Goal: Task Accomplishment & Management: Manage account settings

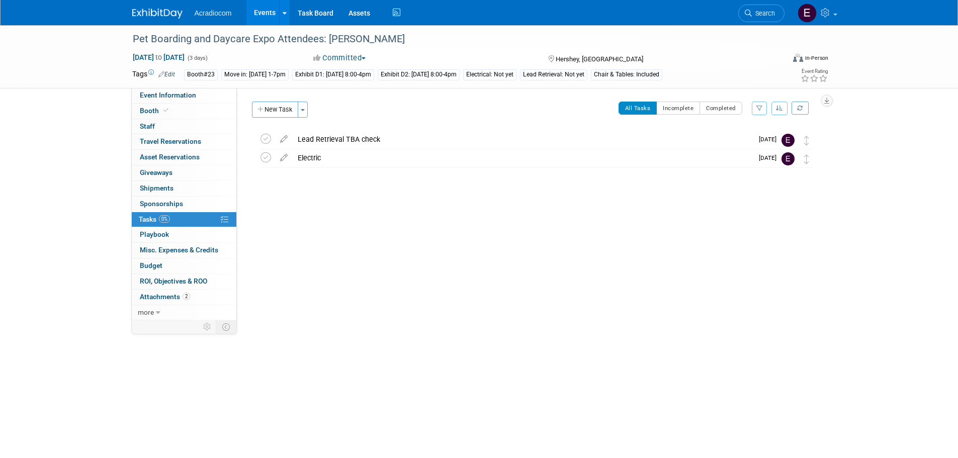
click at [140, 16] on img at bounding box center [157, 14] width 50 height 10
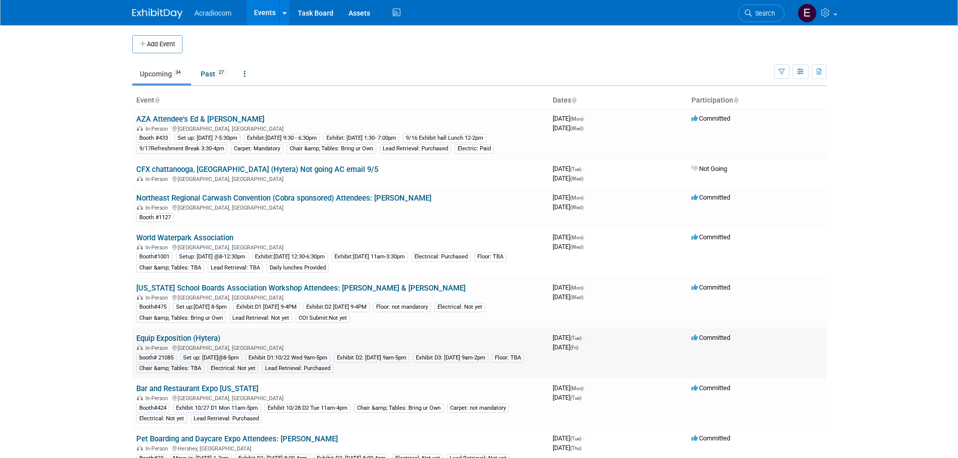
click at [207, 335] on link "Equip Exposition (Hytera)" at bounding box center [178, 338] width 84 height 9
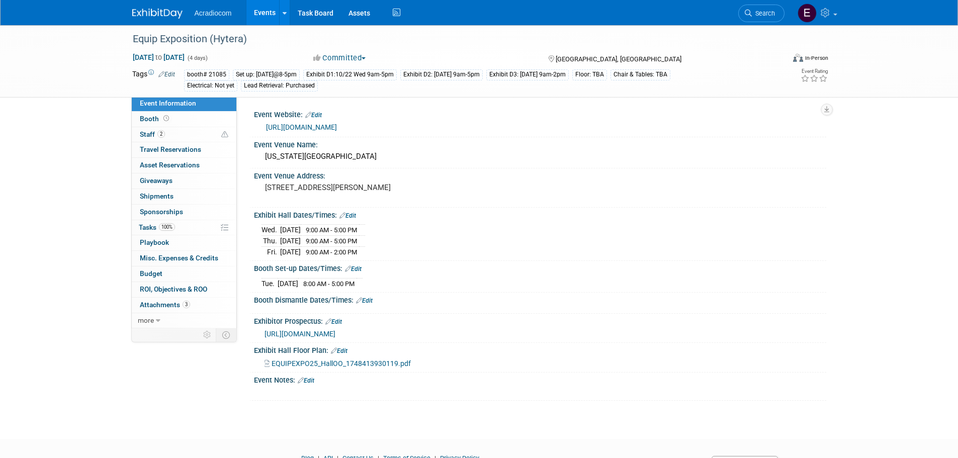
click at [320, 132] on div "[URL][DOMAIN_NAME]" at bounding box center [542, 128] width 553 height 12
click at [326, 128] on link "[URL][DOMAIN_NAME]" at bounding box center [301, 127] width 71 height 8
click at [181, 305] on span "Attachments 3" at bounding box center [165, 305] width 50 height 8
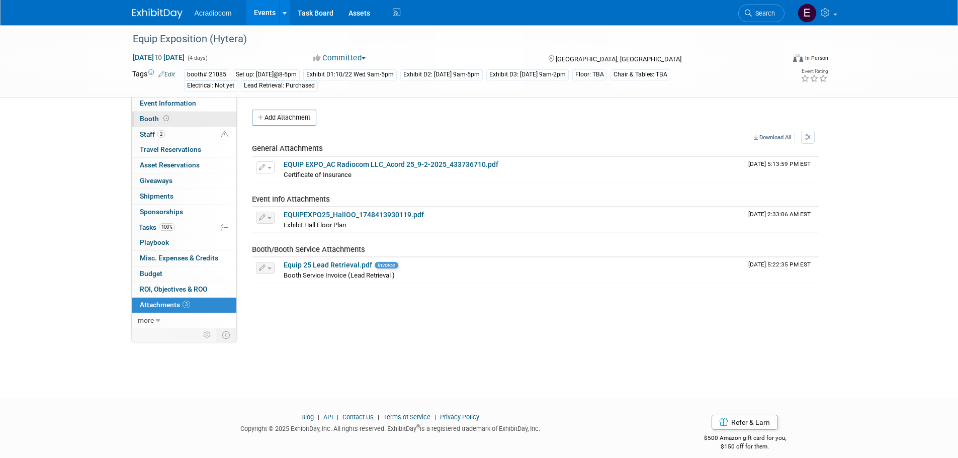
click at [164, 118] on icon at bounding box center [167, 119] width 6 height 6
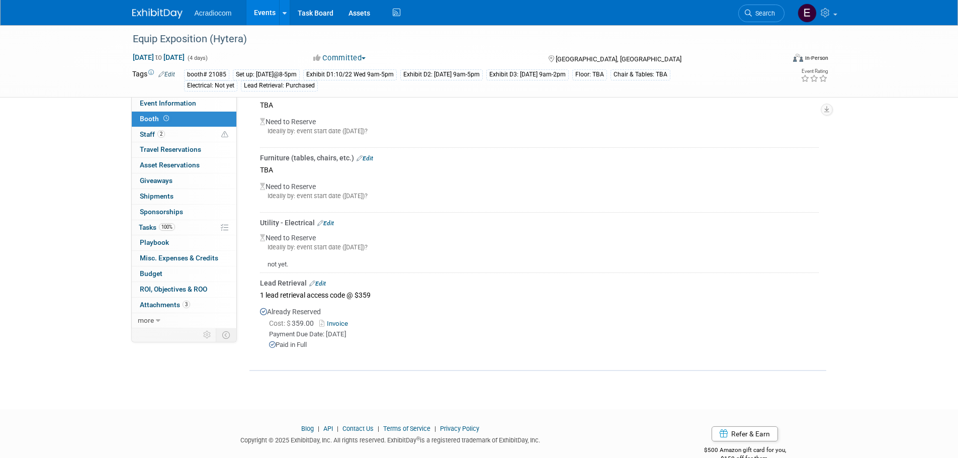
scroll to position [222, 0]
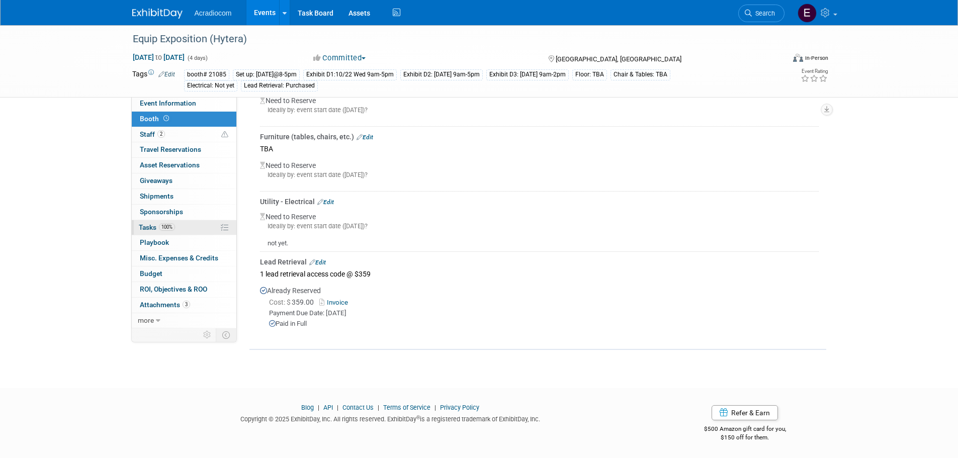
click at [171, 230] on span "100%" at bounding box center [167, 227] width 16 height 8
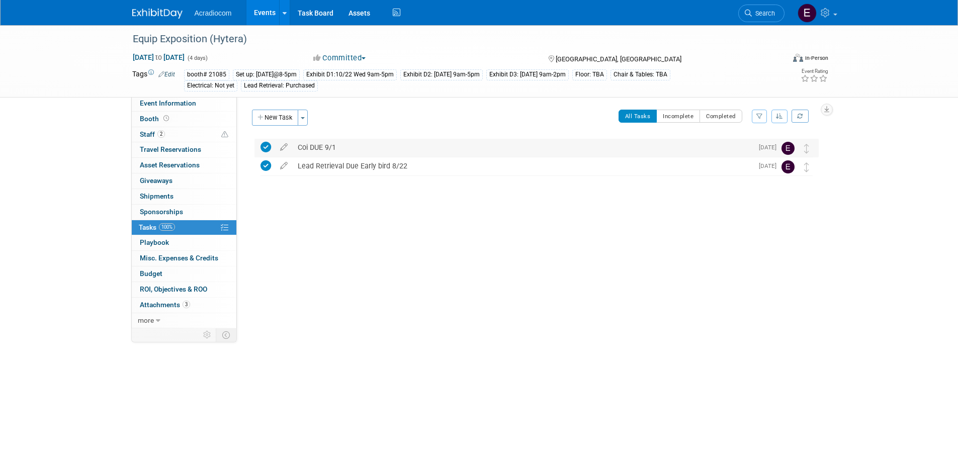
click at [710, 143] on div "Coi DUE 9/1" at bounding box center [523, 147] width 460 height 17
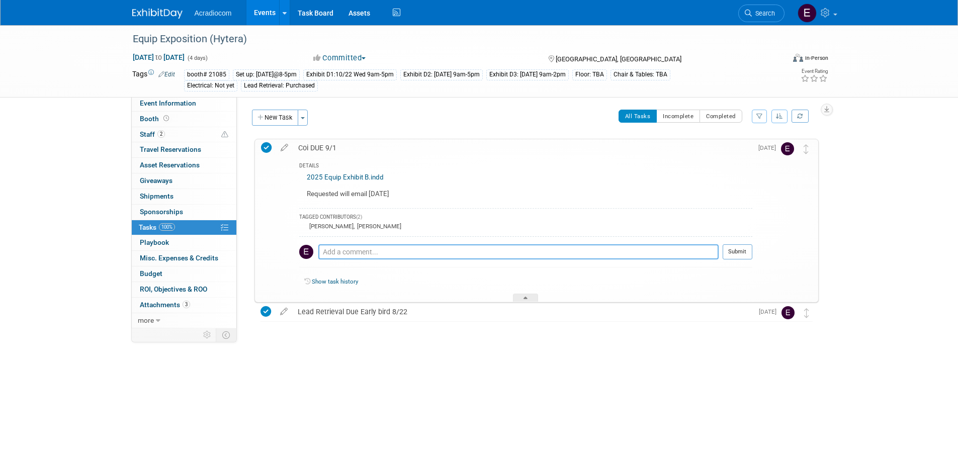
click at [495, 254] on textarea at bounding box center [518, 252] width 400 height 15
type textarea "emailed the contact 9/8/25"
click at [734, 256] on button "Submit" at bounding box center [738, 252] width 30 height 15
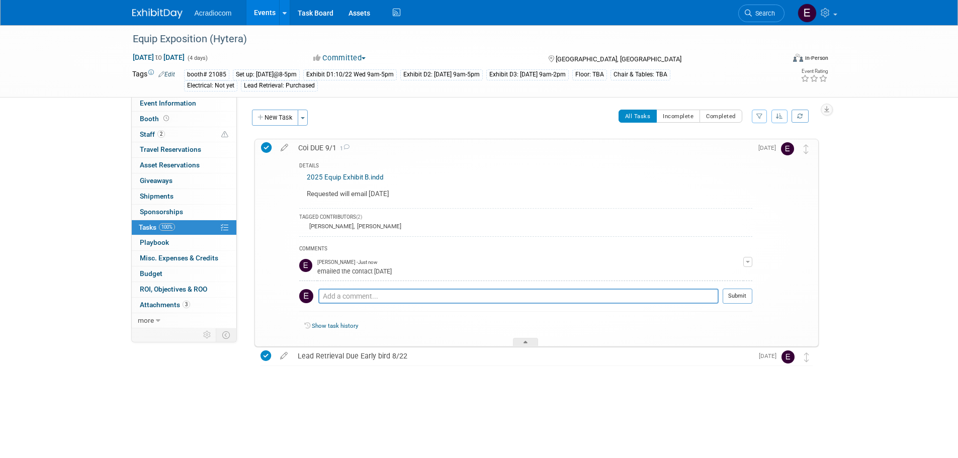
click at [410, 115] on div "All Tasks Incomplete Completed Filter by Assignee -- Select Assignee -- All una…" at bounding box center [566, 120] width 506 height 21
click at [260, 143] on div "Coi DUE 9/1 1 DETAILS 2025 Equip Exhibit B.indd Requested will email Sep2 TAGGE…" at bounding box center [537, 243] width 564 height 208
click at [180, 108] on link "Event Information" at bounding box center [184, 103] width 105 height 15
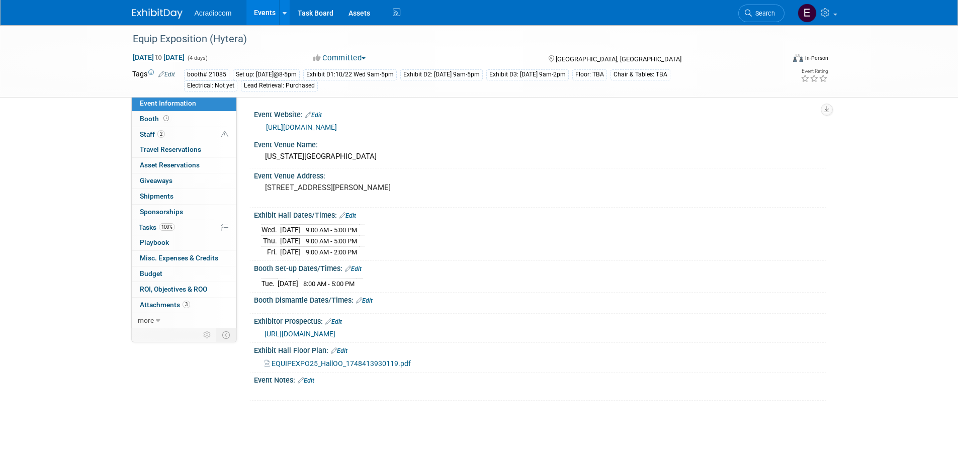
click at [170, 11] on img at bounding box center [157, 14] width 50 height 10
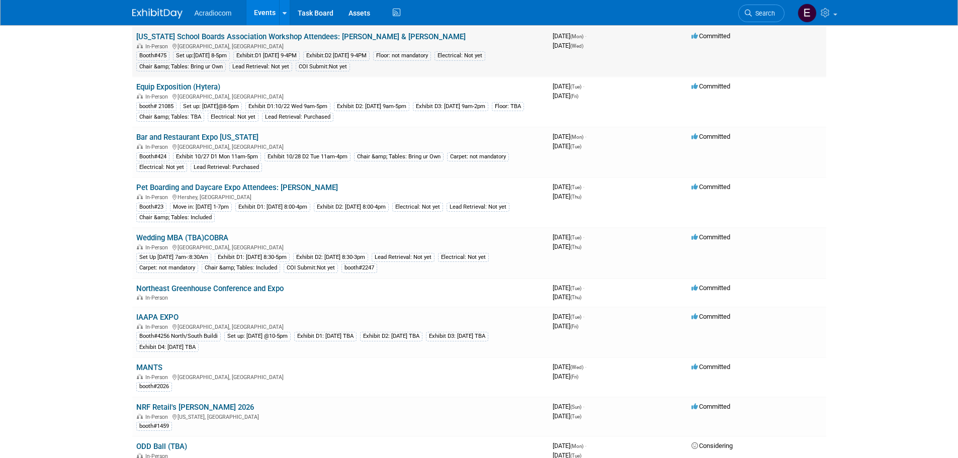
scroll to position [352, 0]
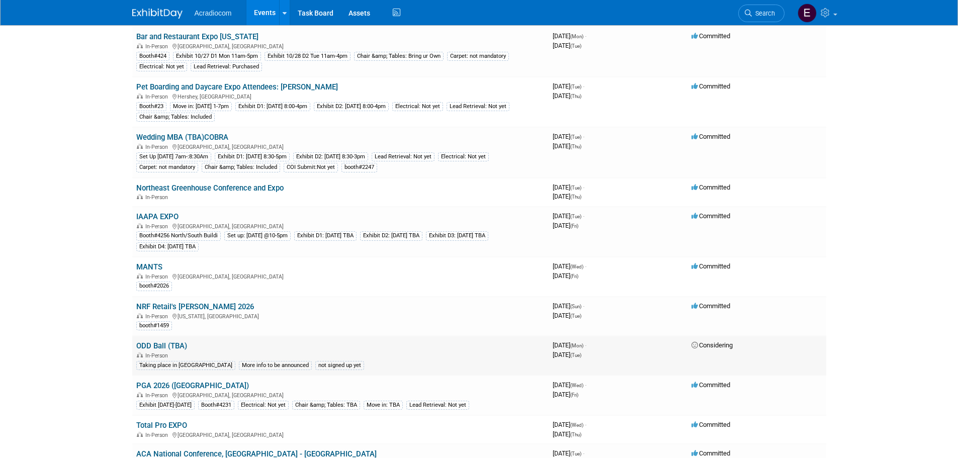
click at [269, 354] on div "In-Person" at bounding box center [340, 355] width 409 height 8
click at [170, 345] on link "ODD Ball (TBA)" at bounding box center [161, 346] width 51 height 9
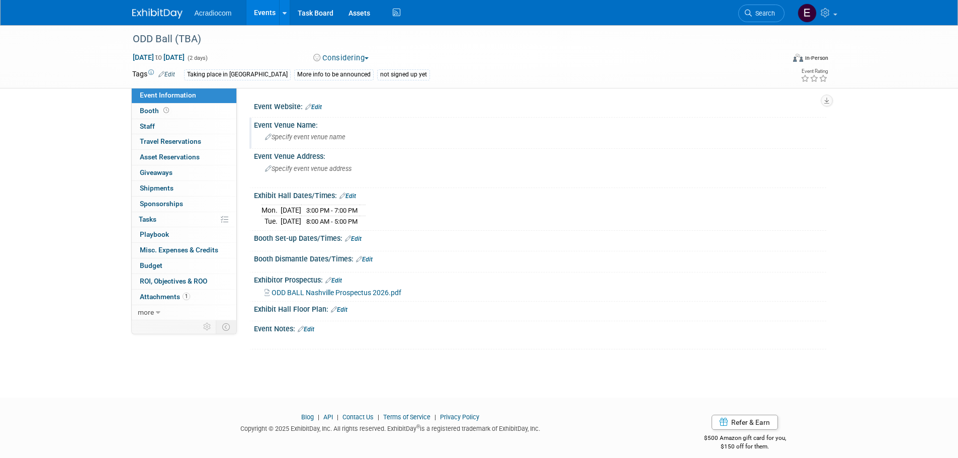
click at [284, 141] on div "Specify event venue name" at bounding box center [540, 137] width 557 height 16
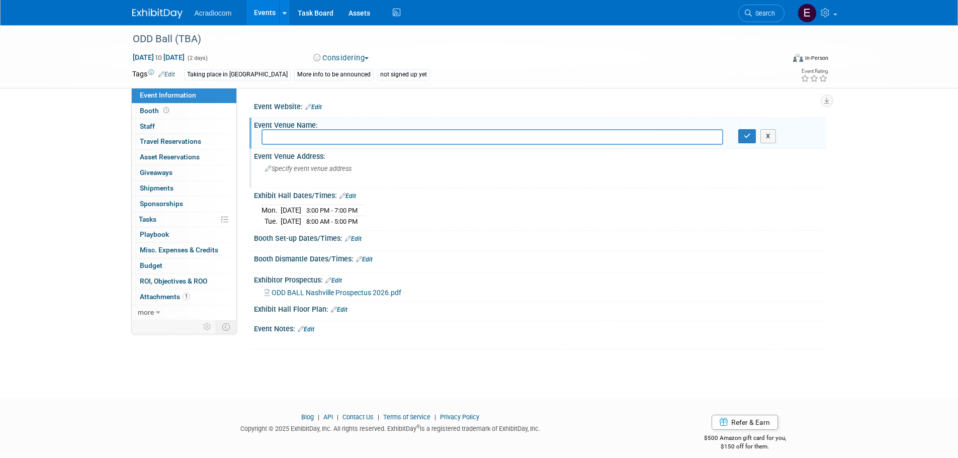
click at [296, 165] on div "Specify event venue address" at bounding box center [373, 172] width 223 height 23
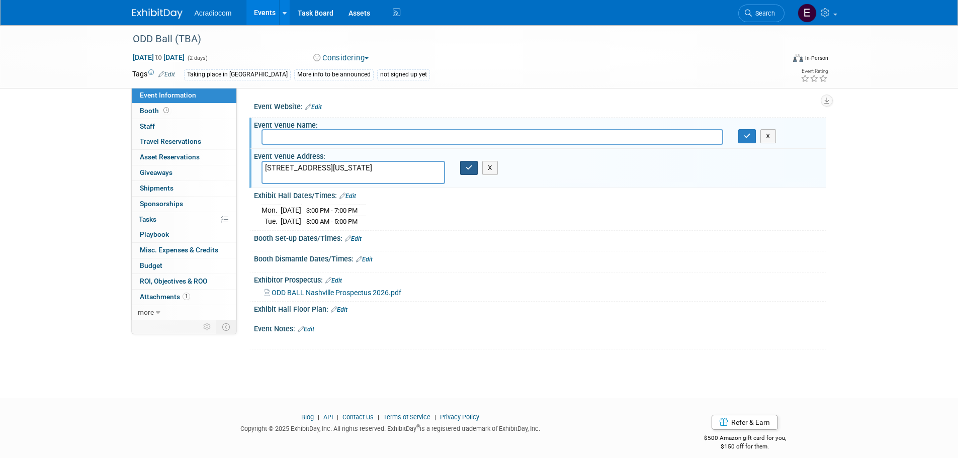
type textarea "315 4th Avenue North Nashville, Tennessee 37219-1693"
click at [467, 164] on button "button" at bounding box center [469, 168] width 18 height 14
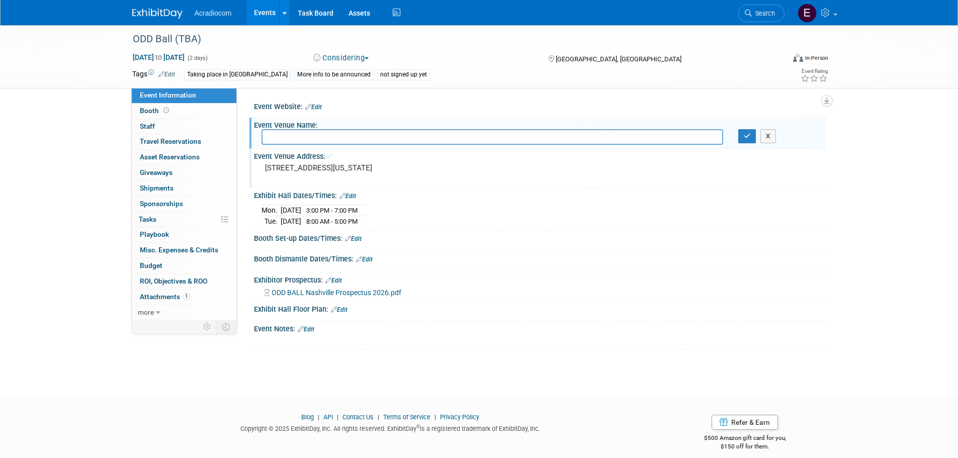
click at [467, 161] on div "315 4th Avenue North Nashville, Tennessee 37219-1693" at bounding box center [373, 172] width 223 height 23
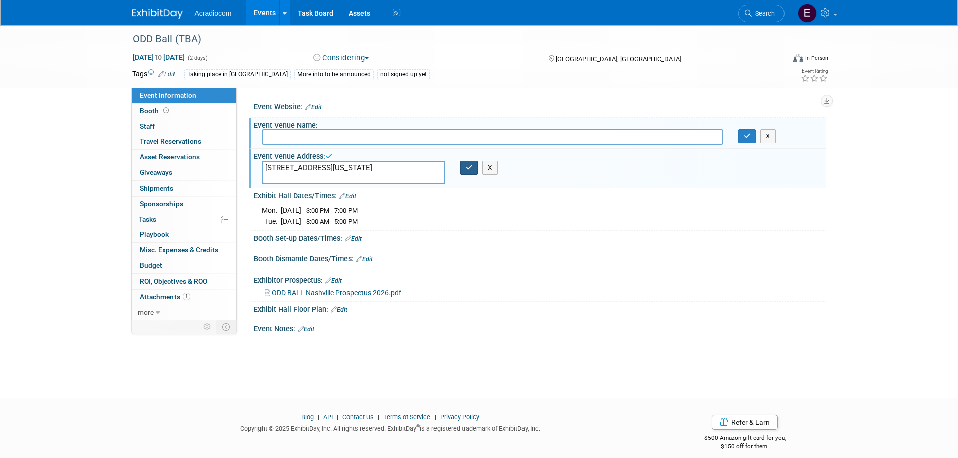
click at [464, 172] on button "button" at bounding box center [469, 168] width 18 height 14
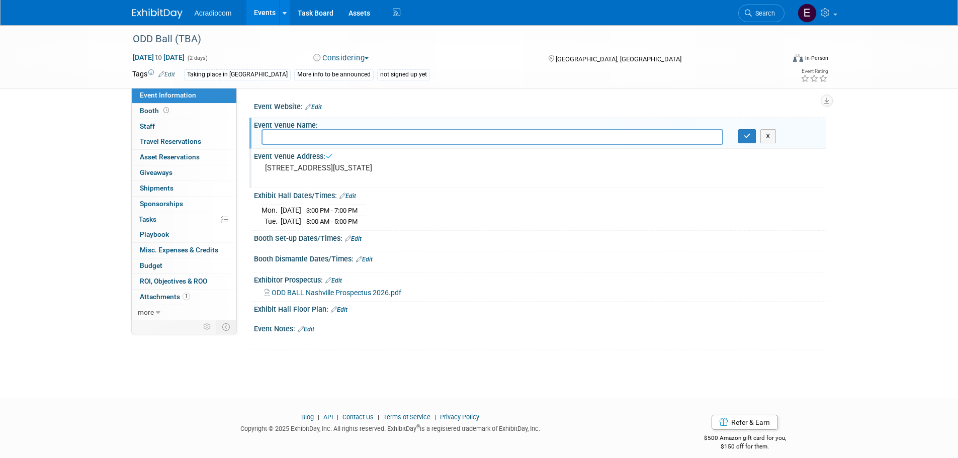
click at [459, 134] on input "text" at bounding box center [493, 137] width 462 height 16
drag, startPoint x: 423, startPoint y: 143, endPoint x: 417, endPoint y: 137, distance: 8.6
click at [417, 137] on input "text" at bounding box center [493, 137] width 462 height 16
paste input "DoubleTree by Hilton Hotel Nashville Downtown"
type input "DoubleTree by Hilton Hotel Nashville Downtown"
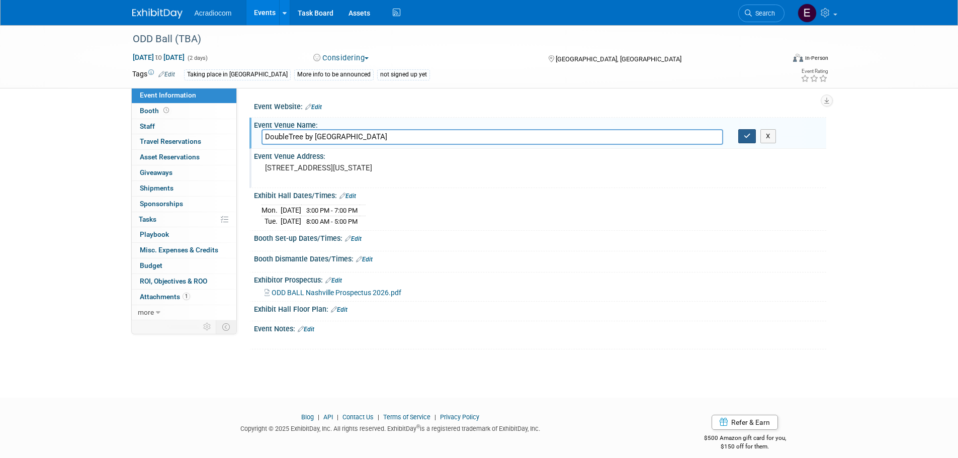
click at [744, 129] on button "button" at bounding box center [748, 136] width 18 height 14
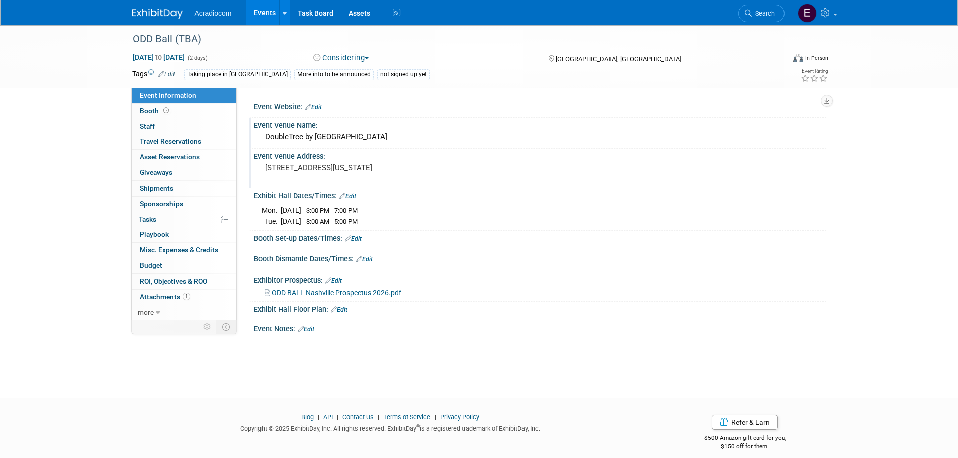
click at [247, 75] on div "Taking place in Nashville" at bounding box center [237, 74] width 107 height 11
click at [145, 12] on img at bounding box center [157, 14] width 50 height 10
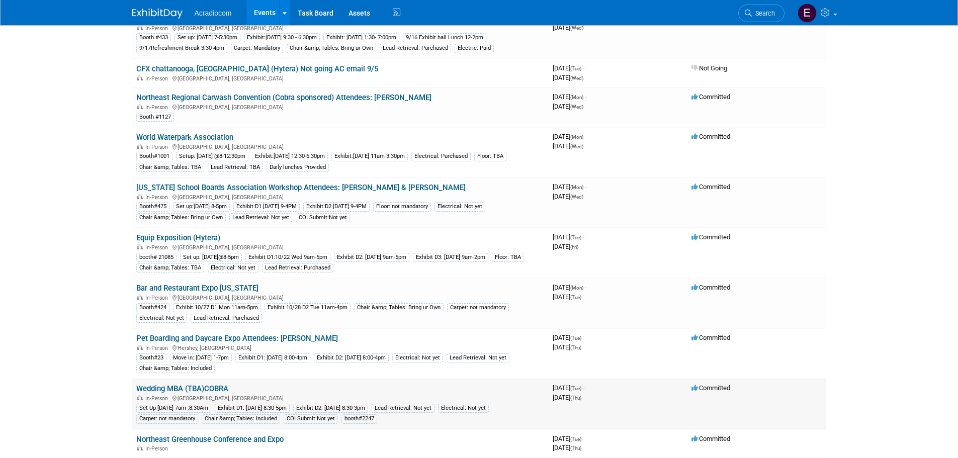
scroll to position [252, 0]
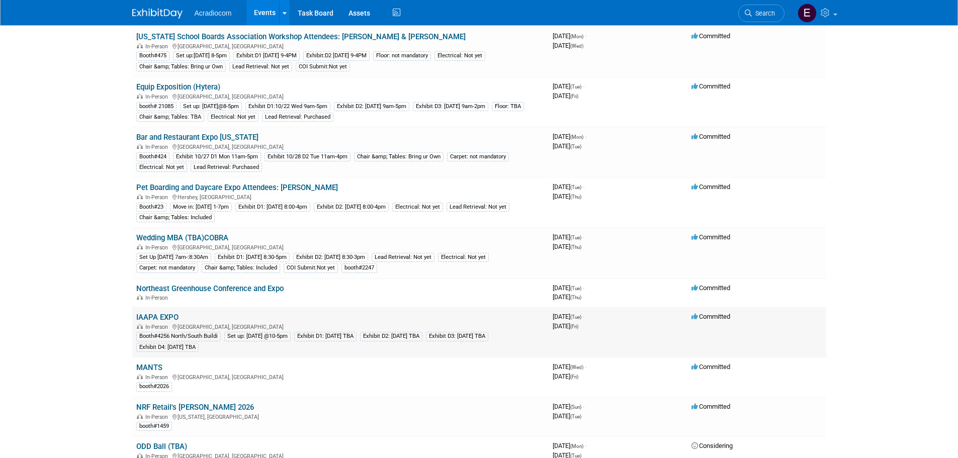
click at [159, 356] on td "IAAPA EXPO In-Person Orlando, FL Booth#4256 North/South Buildi Set up: Mon 11/1…" at bounding box center [340, 332] width 417 height 50
click at [158, 366] on link "MANTS" at bounding box center [149, 367] width 26 height 9
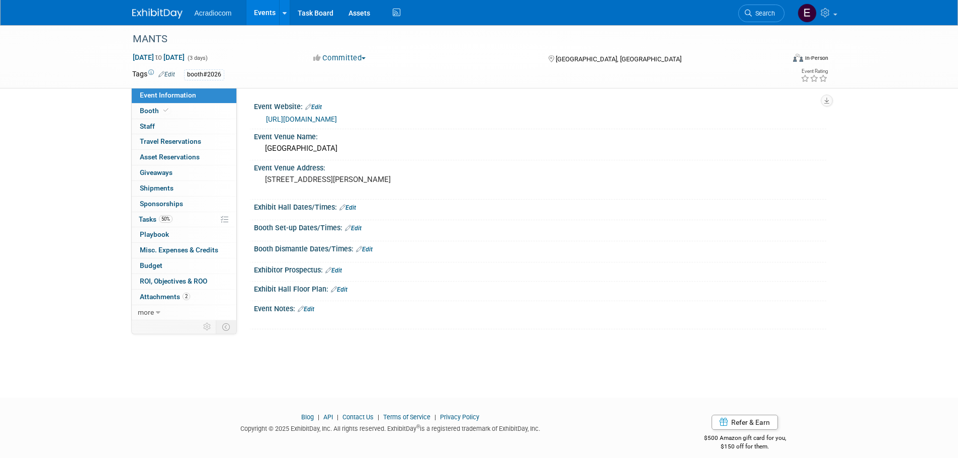
click at [300, 123] on link "https://www.mants.com/" at bounding box center [301, 119] width 71 height 8
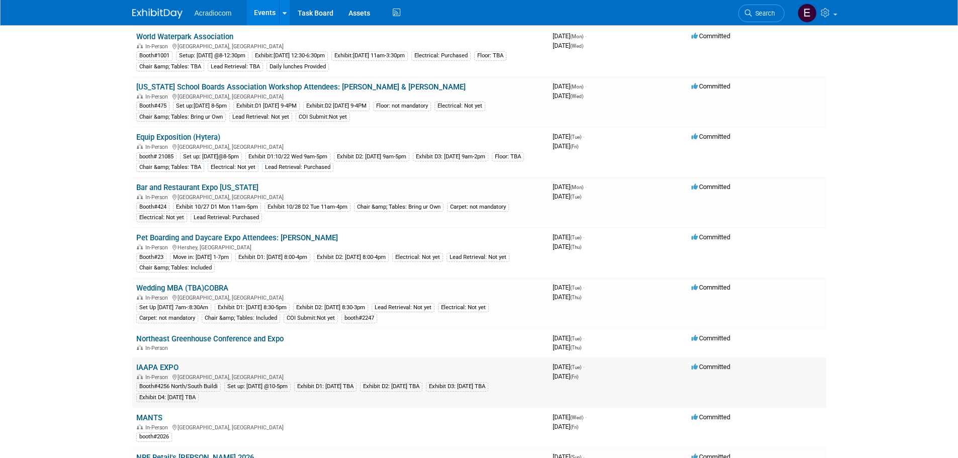
scroll to position [302, 0]
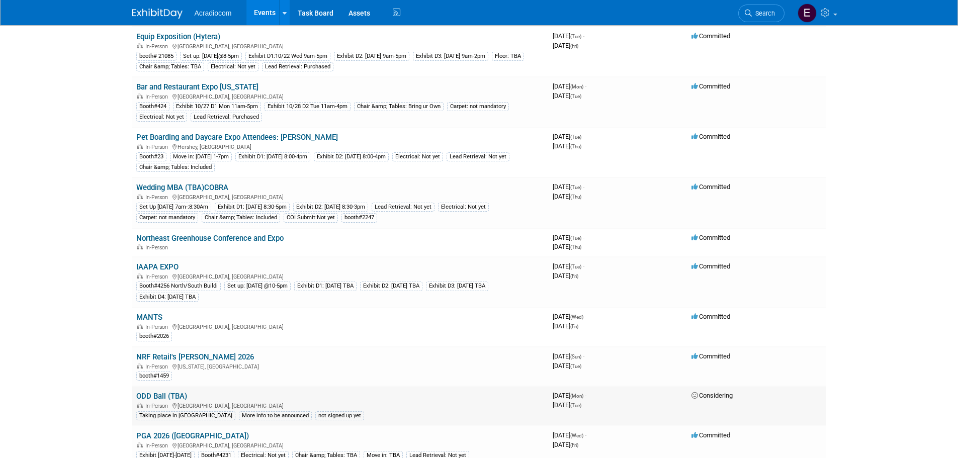
click at [176, 395] on link "ODD Ball (TBA)" at bounding box center [161, 396] width 51 height 9
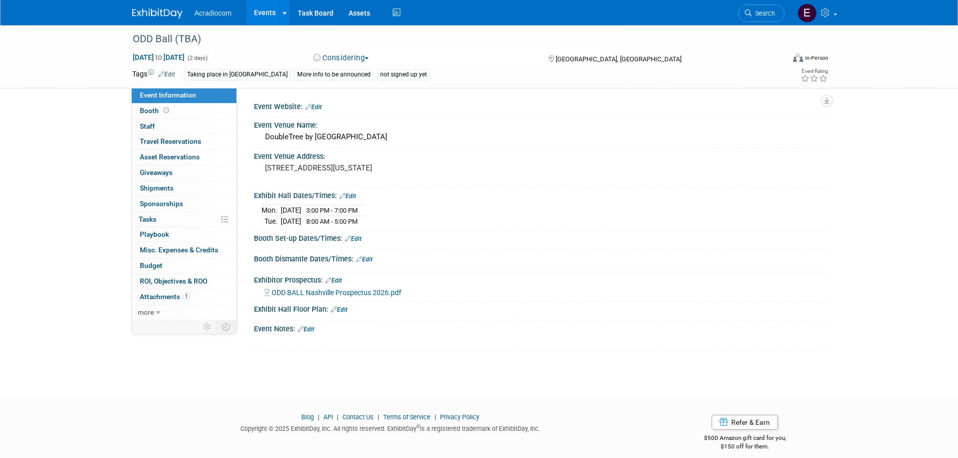
click at [348, 54] on button "Considering" at bounding box center [341, 58] width 63 height 11
click at [344, 82] on link "Considering" at bounding box center [349, 89] width 79 height 14
click at [346, 59] on button "Considering" at bounding box center [343, 58] width 66 height 11
click at [347, 74] on link "Committed" at bounding box center [349, 74] width 79 height 14
click at [377, 69] on div "not signed up yet" at bounding box center [403, 74] width 53 height 11
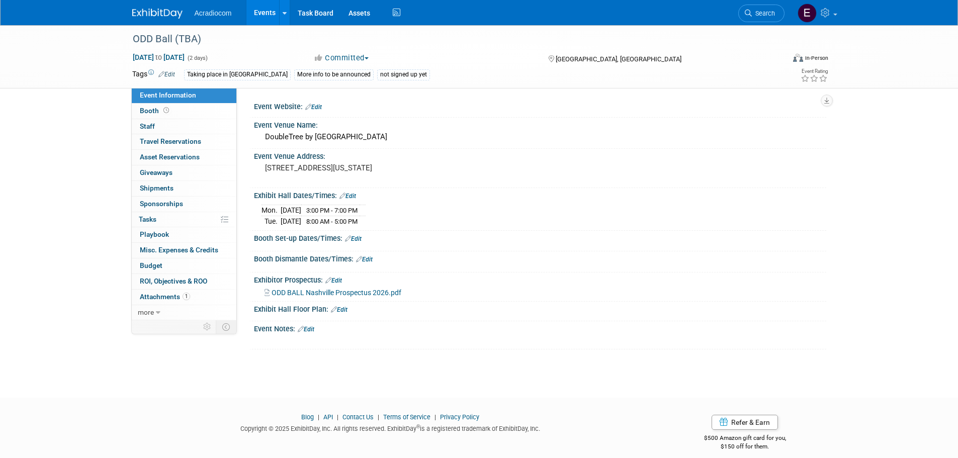
click at [358, 83] on div "Tags Edit Taking place in Nashville More info to be announced not signed up yet…" at bounding box center [481, 76] width 712 height 18
click at [377, 72] on div "not signed up yet" at bounding box center [403, 74] width 53 height 11
click at [173, 76] on link "Edit" at bounding box center [166, 74] width 17 height 7
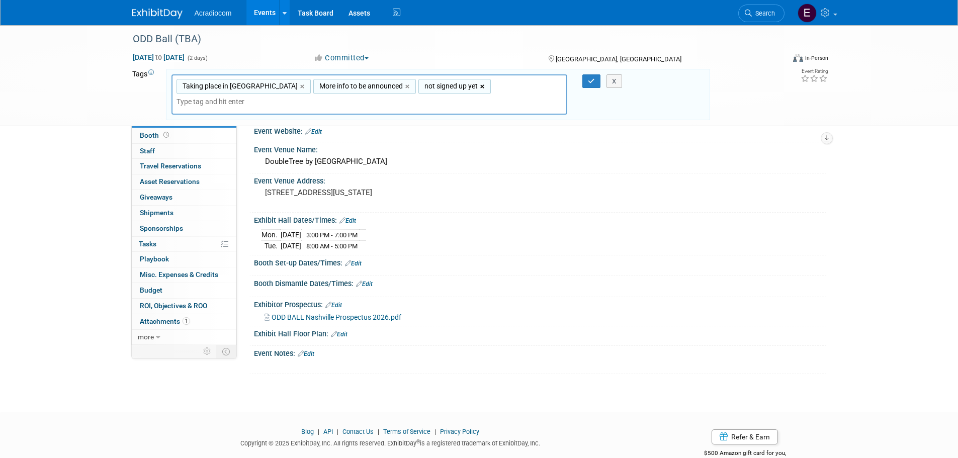
click at [480, 82] on link "×" at bounding box center [483, 87] width 7 height 12
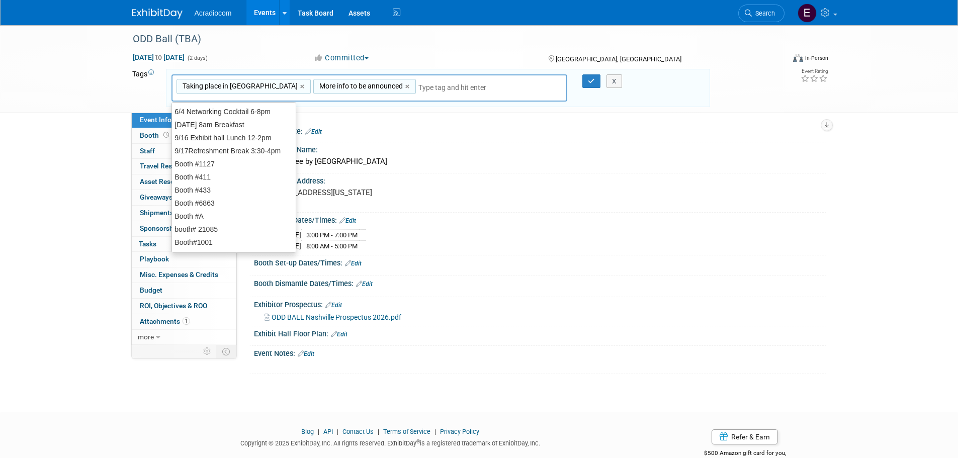
click at [443, 84] on input "text" at bounding box center [489, 88] width 141 height 10
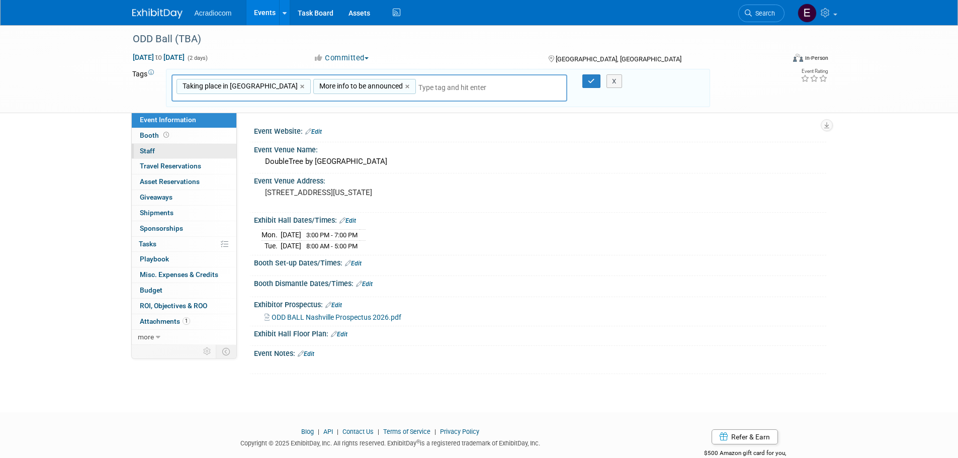
type input "Taking place in Nashville, More info to be announced, 9/17Refreshment Break 3:3…"
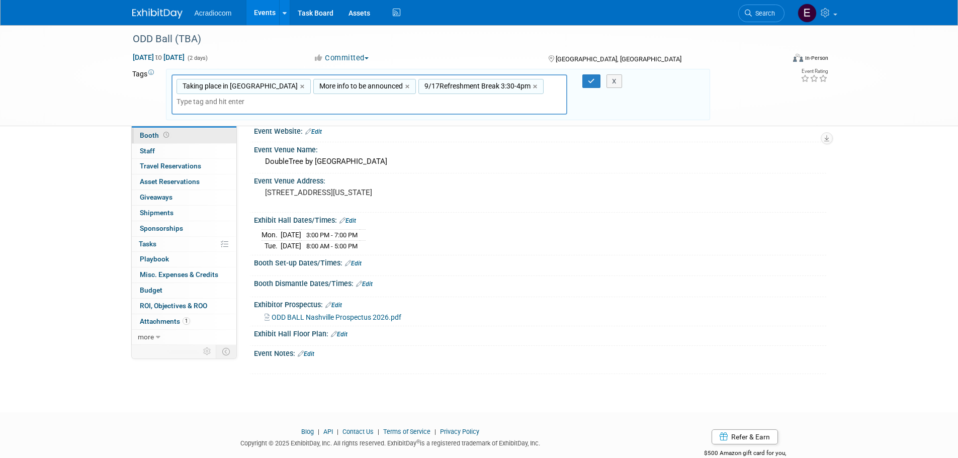
click at [195, 135] on link "Booth" at bounding box center [184, 135] width 105 height 15
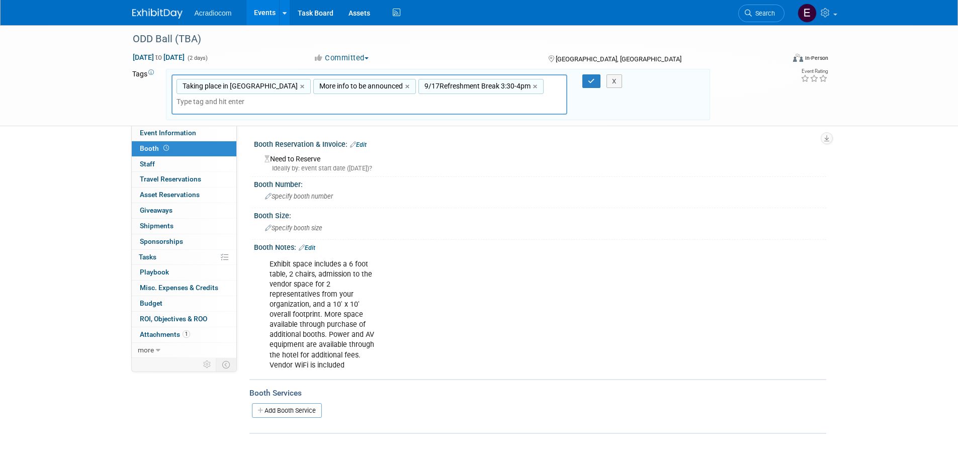
click at [363, 147] on link "Edit" at bounding box center [358, 144] width 17 height 7
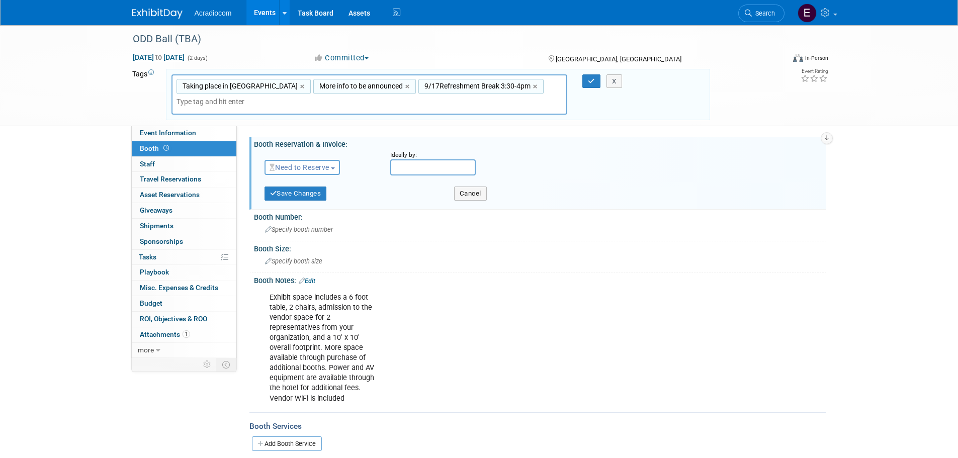
click at [323, 170] on span "Need to Reserve" at bounding box center [300, 168] width 60 height 8
click at [323, 196] on link "Reserved" at bounding box center [319, 199] width 108 height 14
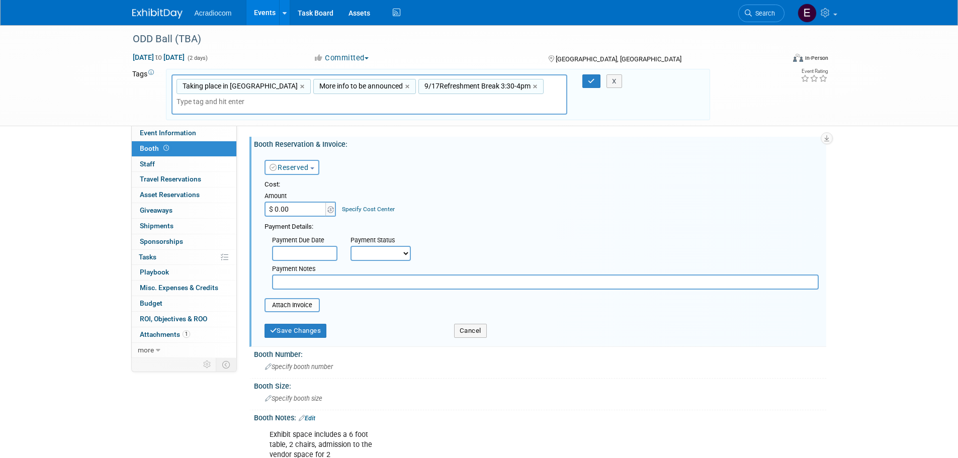
click at [309, 219] on div "Cost: Amount $ 0.00 Specify Cost Center Cost Center -- Not Specified --" at bounding box center [542, 235] width 554 height 110
click at [313, 212] on input "$ 0.00" at bounding box center [296, 209] width 63 height 15
paste input "1,425"
type input "$ 1,425.00"
click at [310, 252] on input "text" at bounding box center [304, 253] width 65 height 15
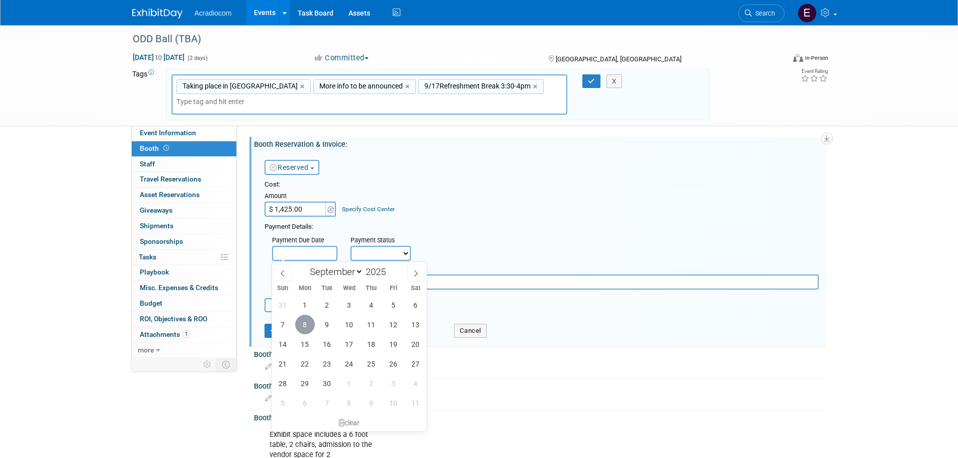
click at [304, 324] on span "8" at bounding box center [305, 325] width 20 height 20
type input "Sep 8, 2025"
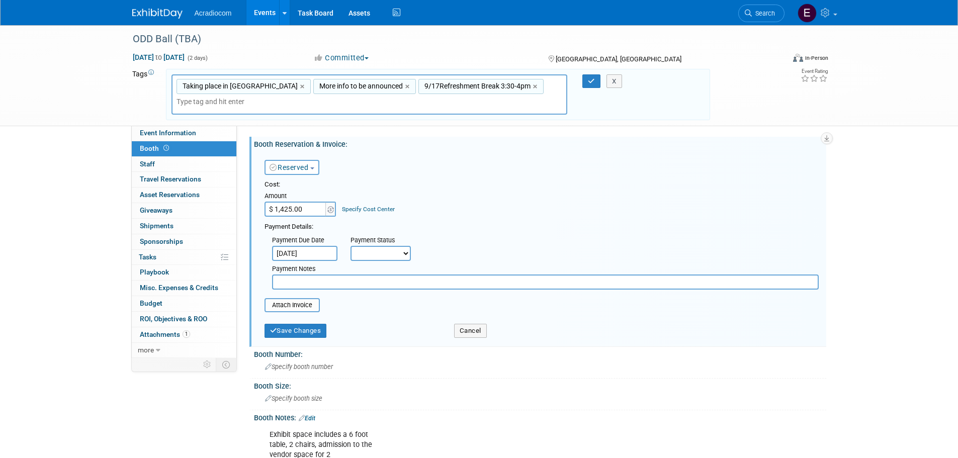
drag, startPoint x: 370, startPoint y: 254, endPoint x: 373, endPoint y: 261, distance: 8.1
click at [370, 254] on select "Not Paid Yet Partially Paid Paid in Full" at bounding box center [381, 253] width 60 height 15
select select "1"
click at [351, 246] on select "Not Paid Yet Partially Paid Paid in Full" at bounding box center [381, 253] width 60 height 15
click at [316, 286] on input "text" at bounding box center [545, 282] width 547 height 15
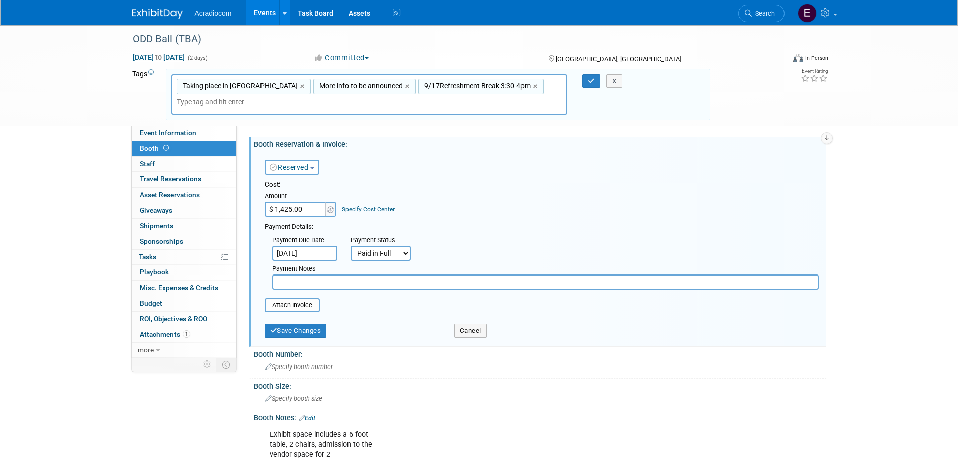
click at [356, 286] on input "text" at bounding box center [545, 282] width 547 height 15
click at [306, 306] on input "file" at bounding box center [259, 305] width 120 height 12
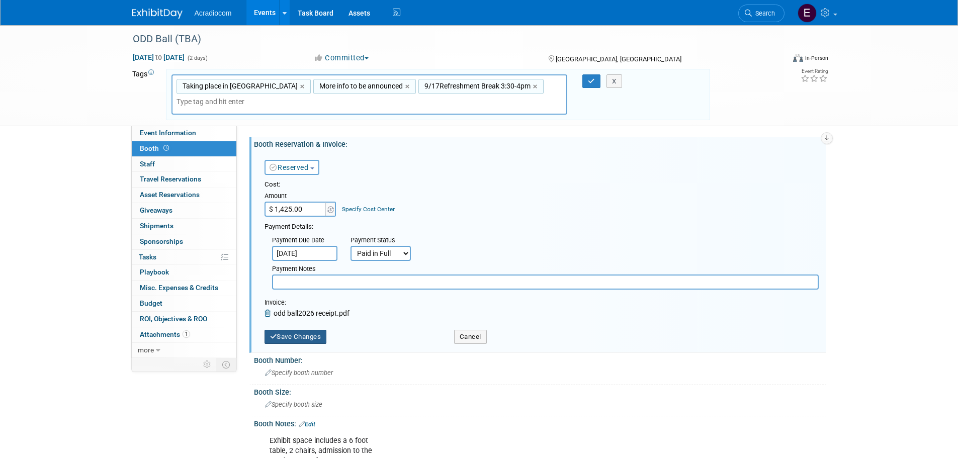
click at [303, 335] on button "Save Changes" at bounding box center [296, 337] width 62 height 14
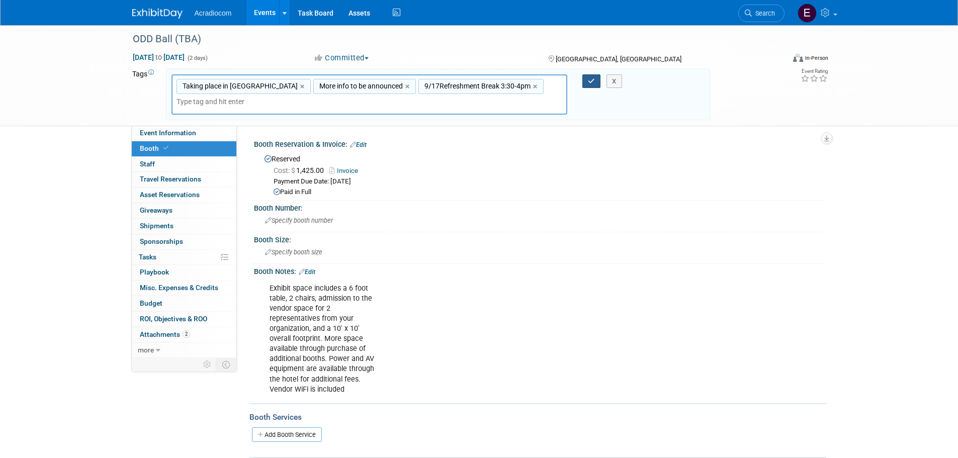
click at [585, 85] on button "button" at bounding box center [592, 81] width 18 height 14
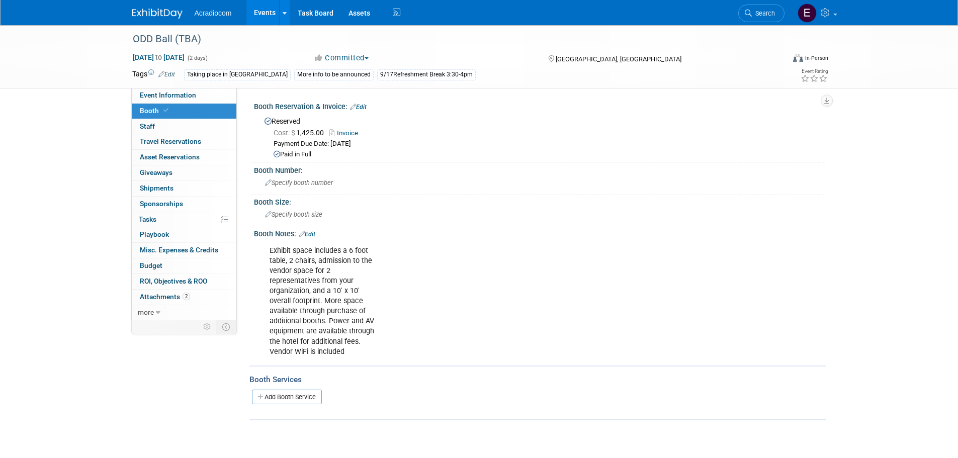
click at [142, 6] on link at bounding box center [163, 9] width 62 height 8
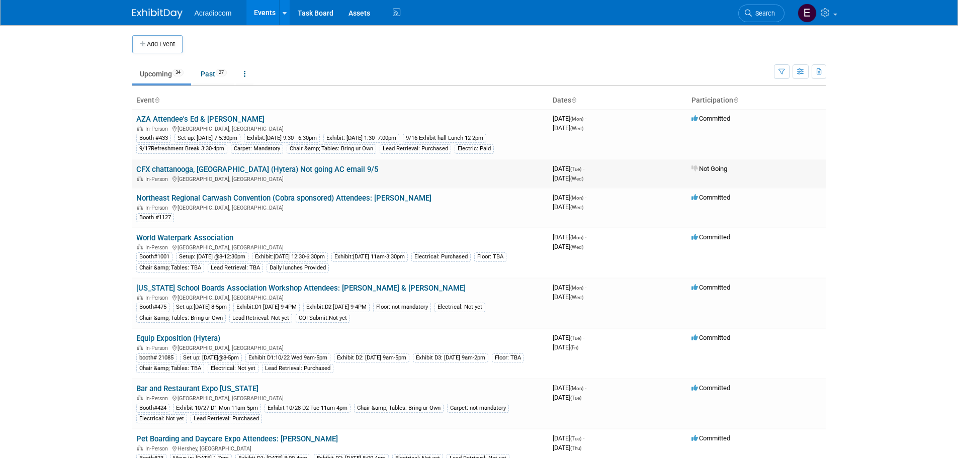
click at [239, 168] on link "CFX chattanooga, [GEOGRAPHIC_DATA] (Hytera) Not going AC email 9/5" at bounding box center [257, 169] width 242 height 9
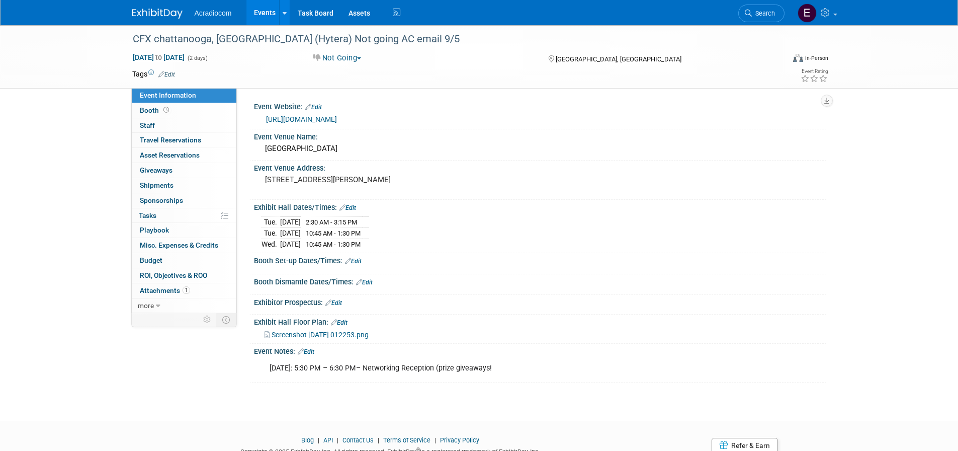
click at [165, 10] on img at bounding box center [157, 14] width 50 height 10
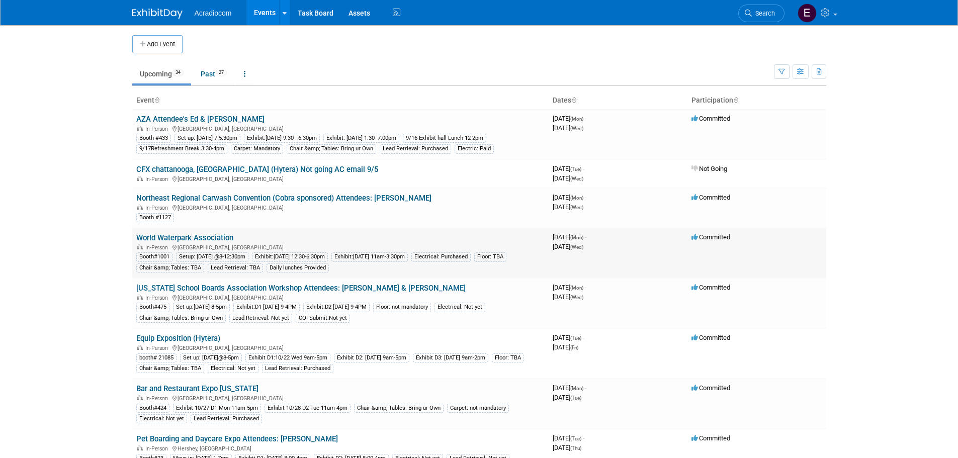
scroll to position [50, 0]
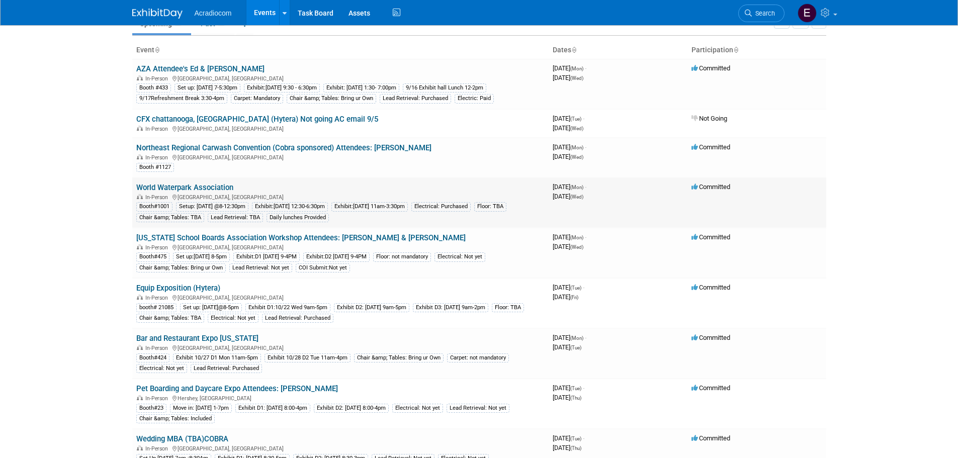
click at [205, 188] on link "World Waterpark Association" at bounding box center [184, 187] width 97 height 9
